Goal: Navigation & Orientation: Find specific page/section

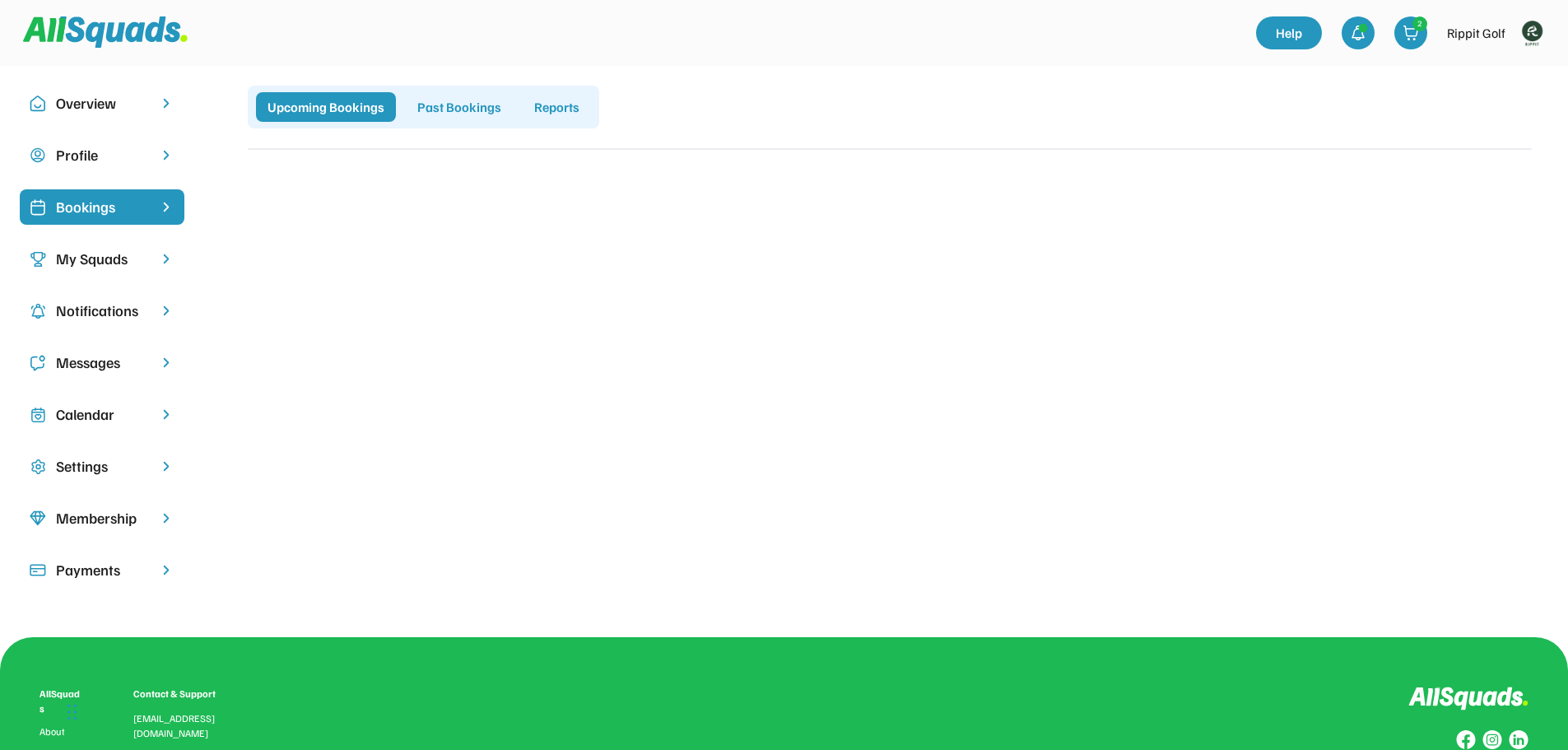
click at [1533, 28] on img at bounding box center [1531, 32] width 33 height 33
click at [1495, 68] on link "Profile" at bounding box center [1510, 72] width 97 height 33
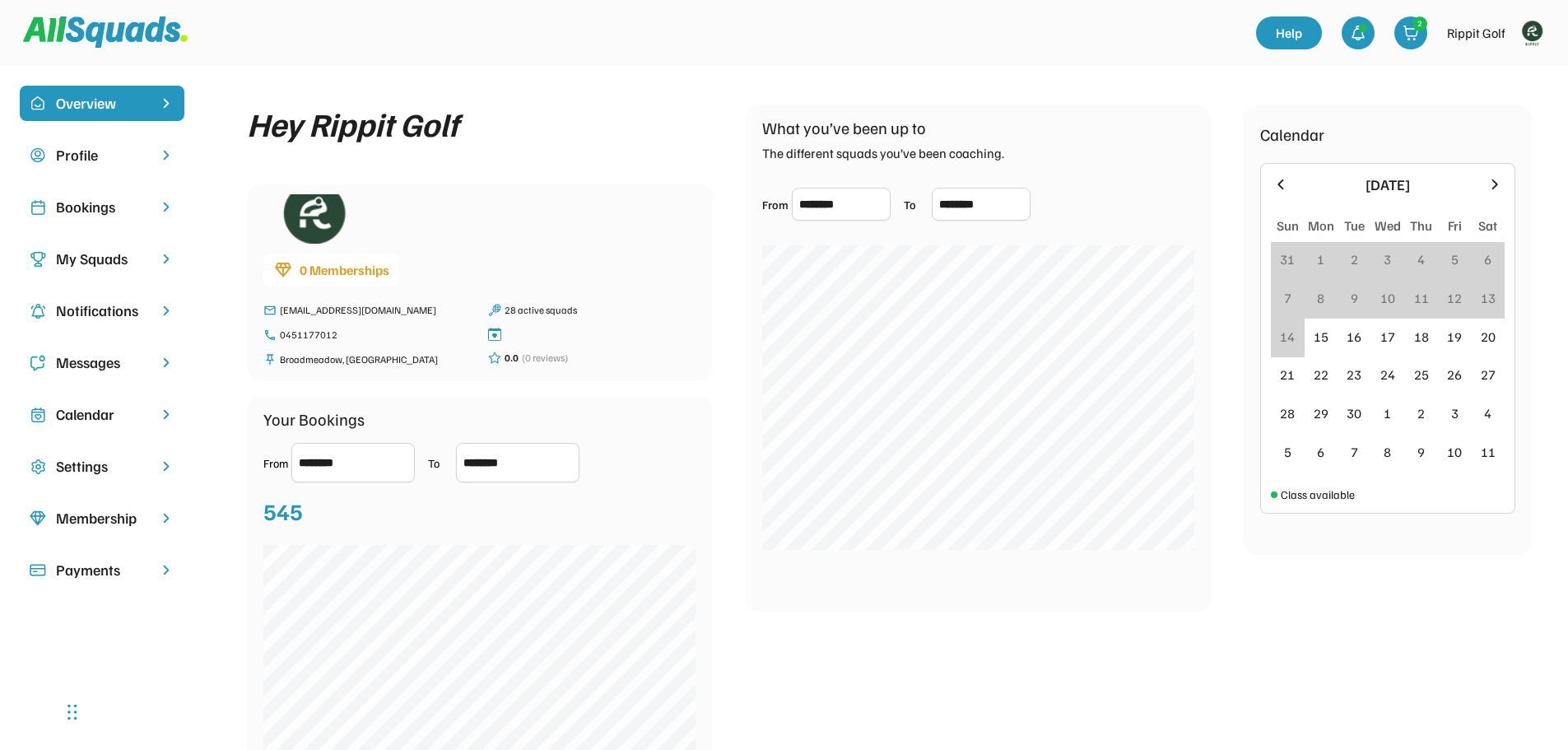
click at [91, 214] on div "Bookings" at bounding box center [102, 206] width 92 height 22
